Goal: Information Seeking & Learning: Learn about a topic

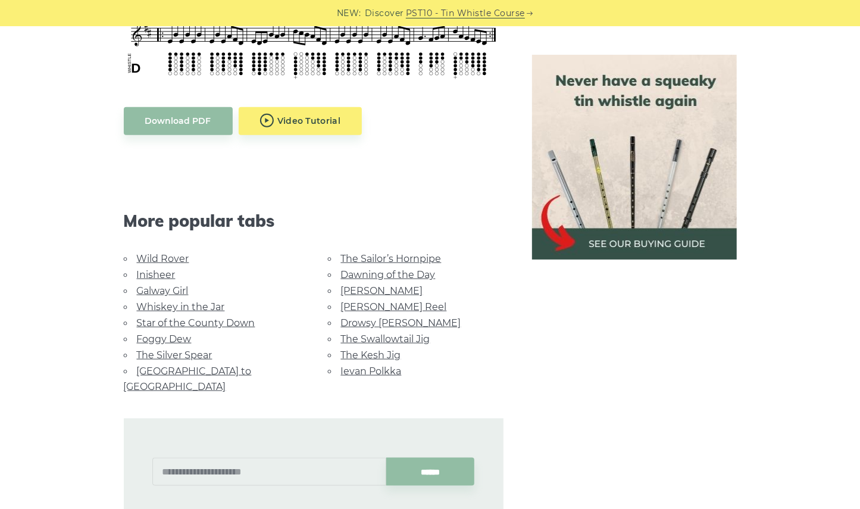
scroll to position [655, 0]
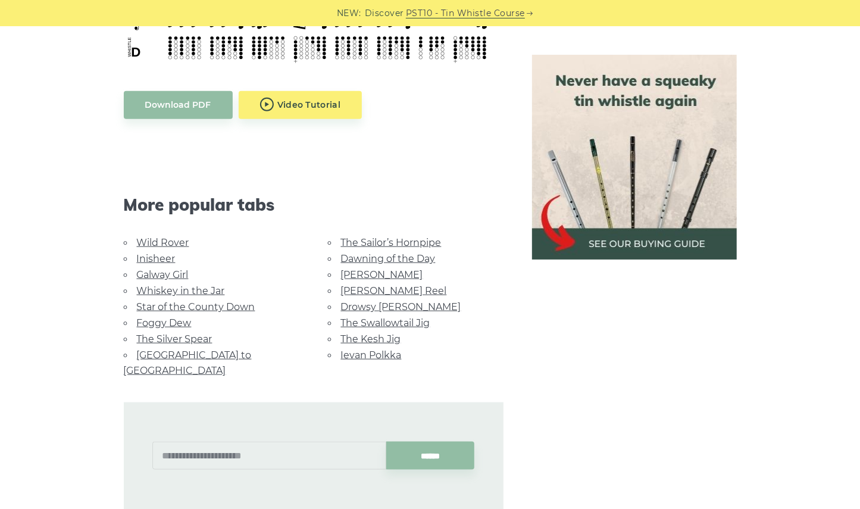
click at [171, 241] on link "Wild Rover" at bounding box center [163, 242] width 52 height 11
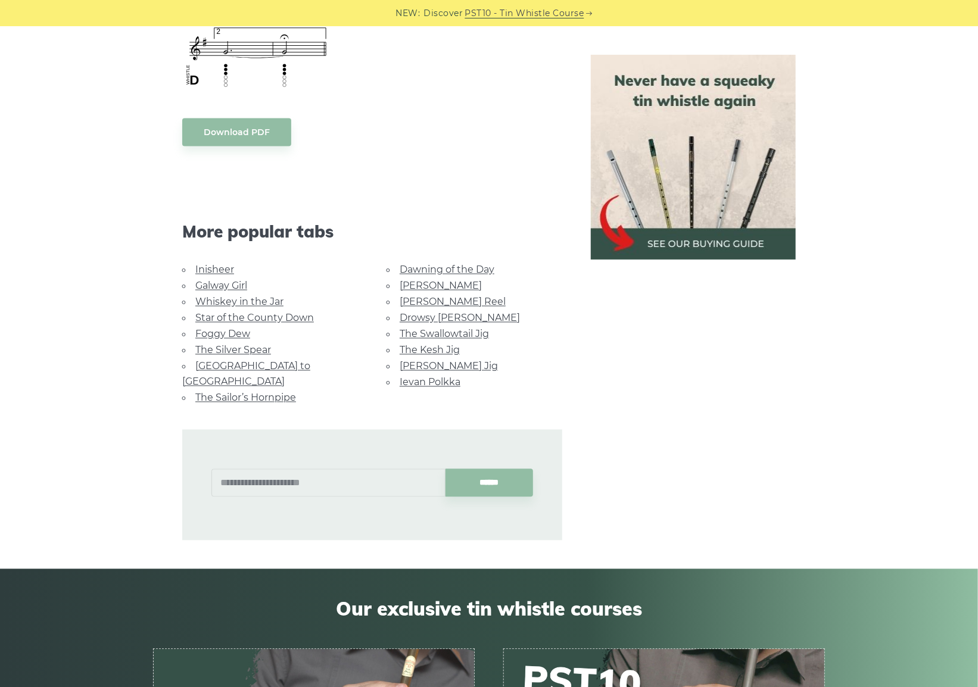
scroll to position [994, 0]
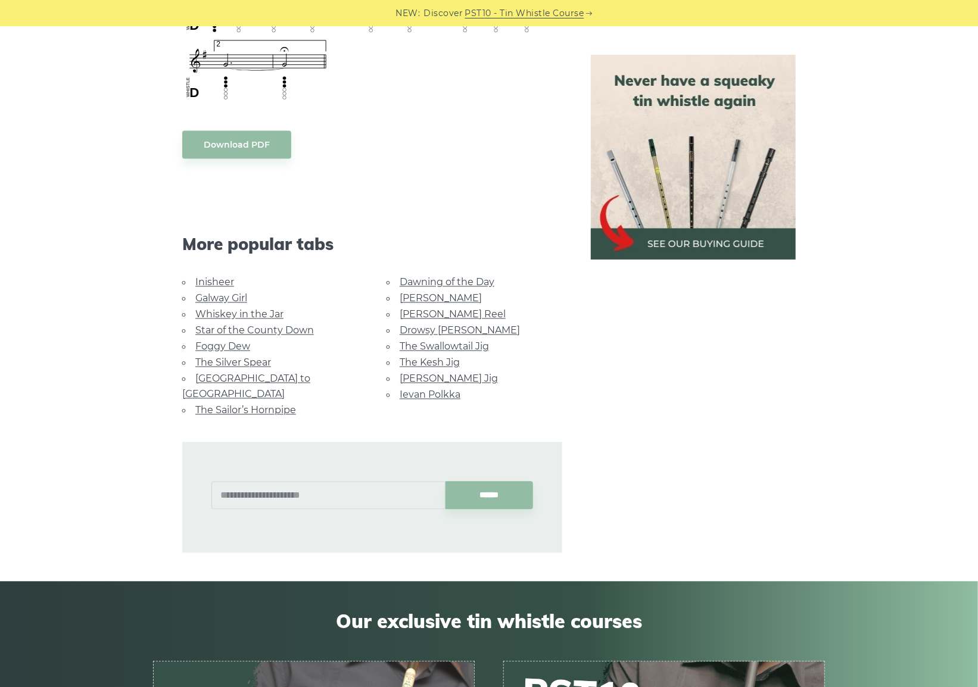
click at [281, 405] on link "The Sailor’s Hornpipe" at bounding box center [245, 410] width 101 height 11
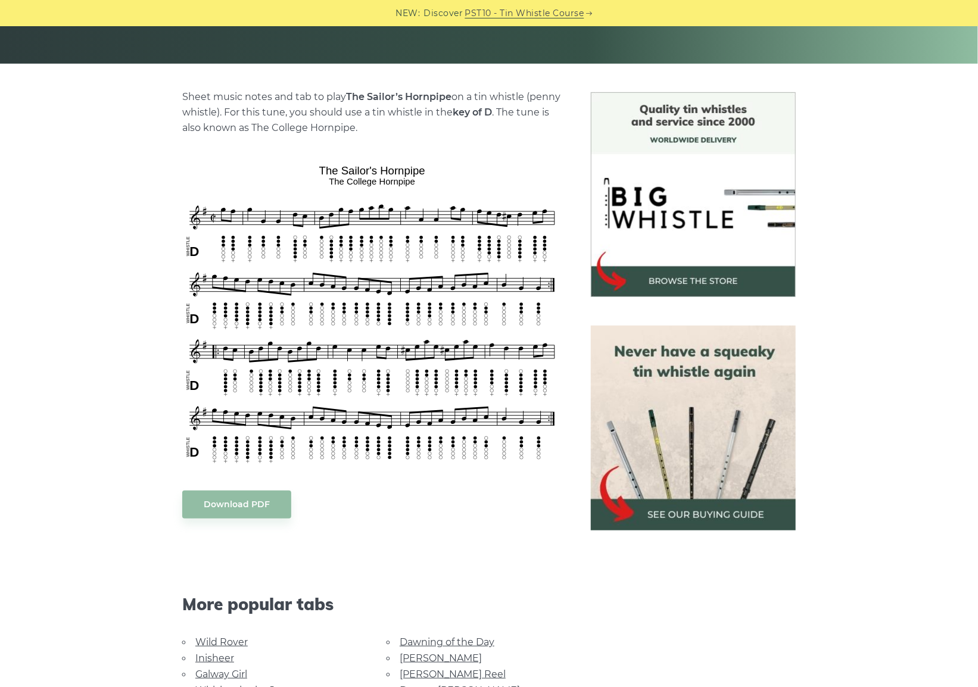
scroll to position [216, 0]
